Goal: Ask a question

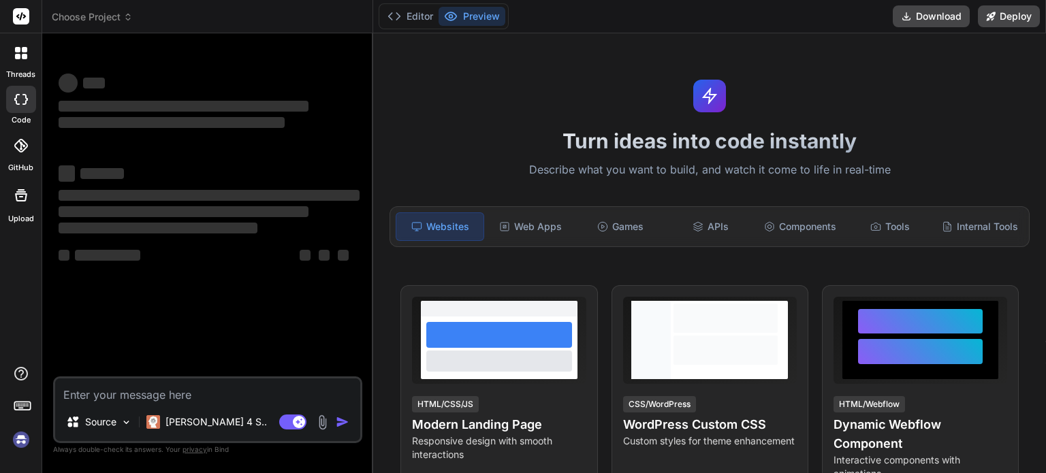
type textarea "x"
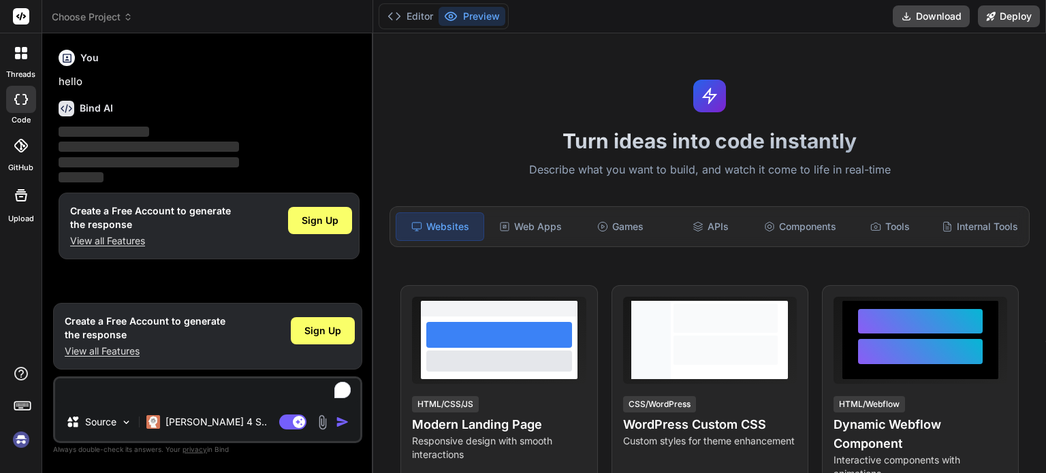
type textarea "x"
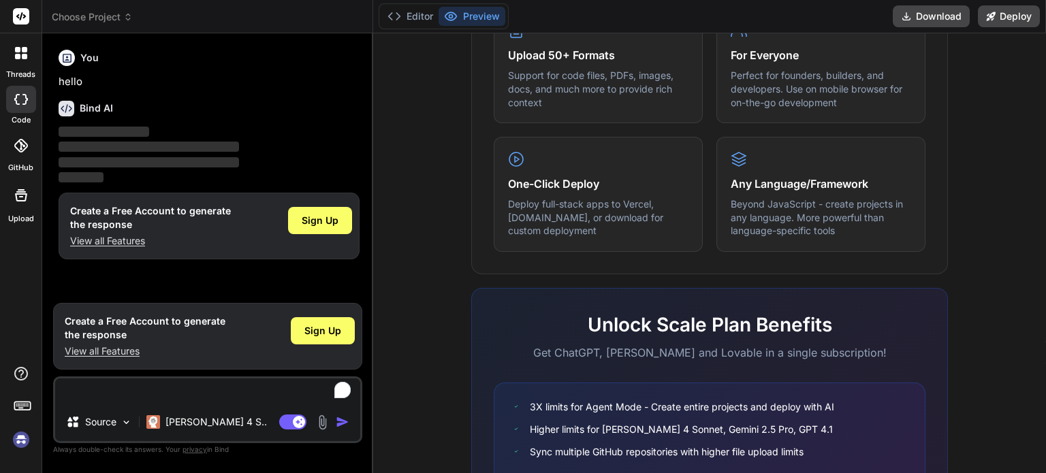
scroll to position [752, 0]
type textarea "x"
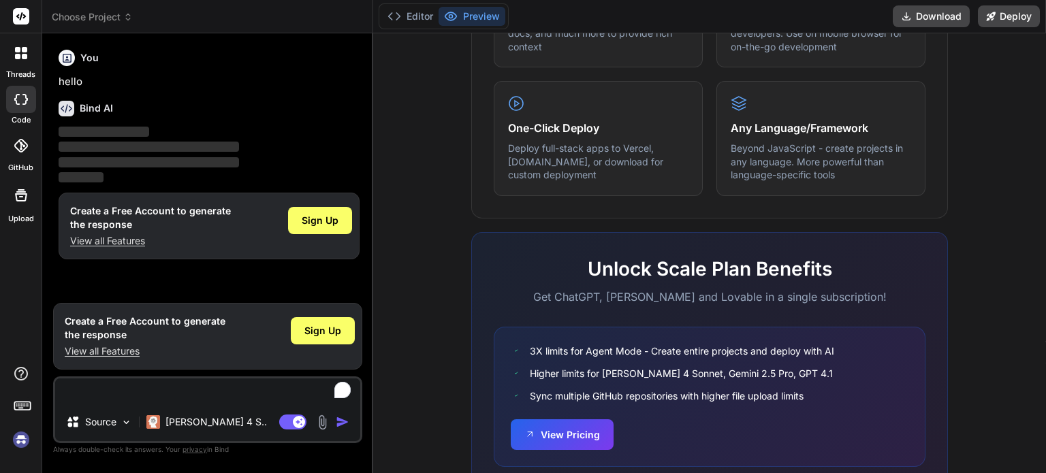
scroll to position [812, 0]
